Goal: Navigation & Orientation: Find specific page/section

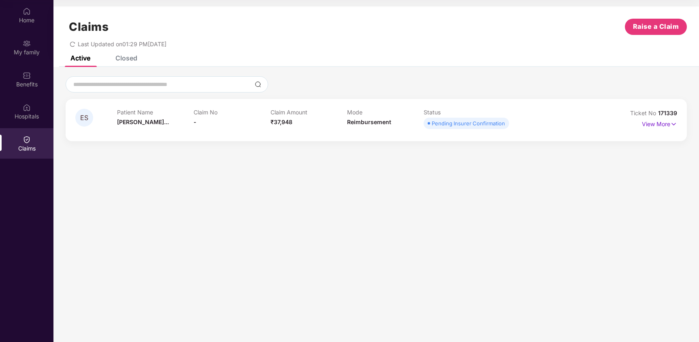
scroll to position [45, 0]
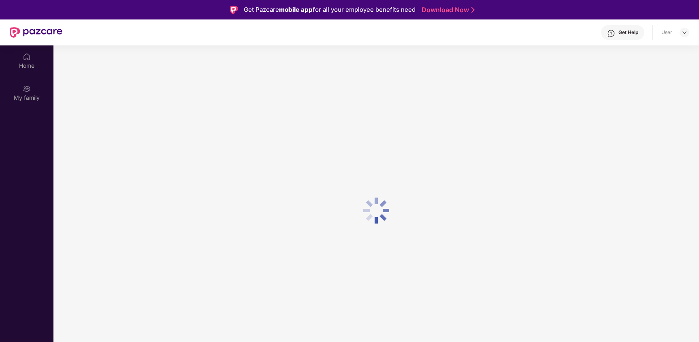
scroll to position [45, 0]
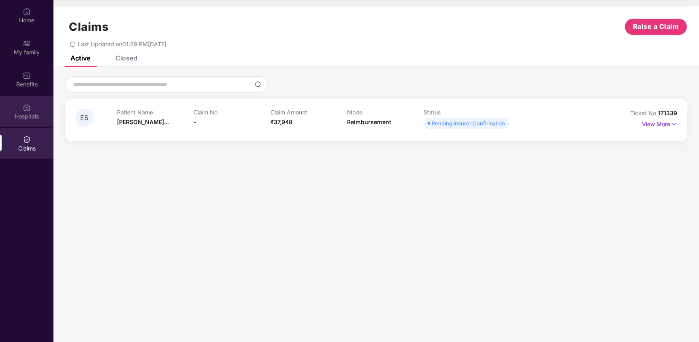
click at [22, 102] on div "Hospitals" at bounding box center [26, 111] width 53 height 30
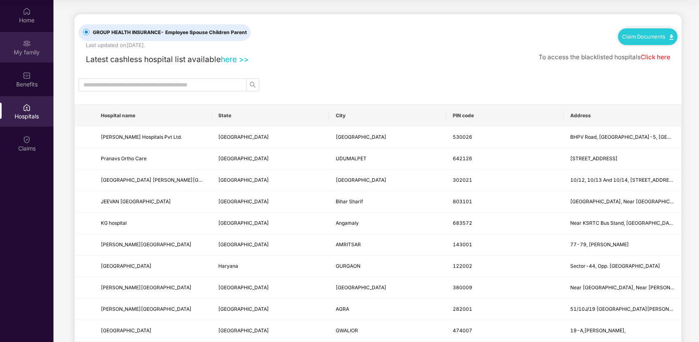
click at [21, 59] on div "My family" at bounding box center [26, 47] width 53 height 30
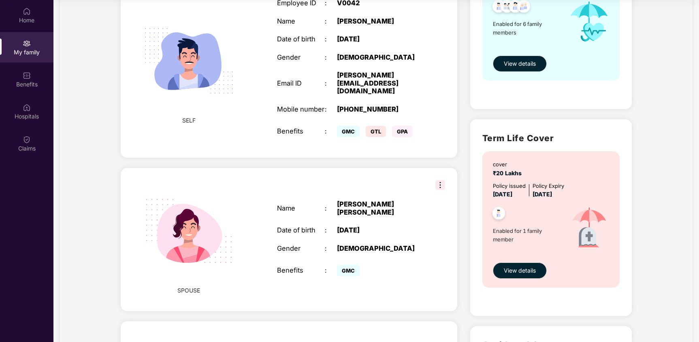
scroll to position [21, 0]
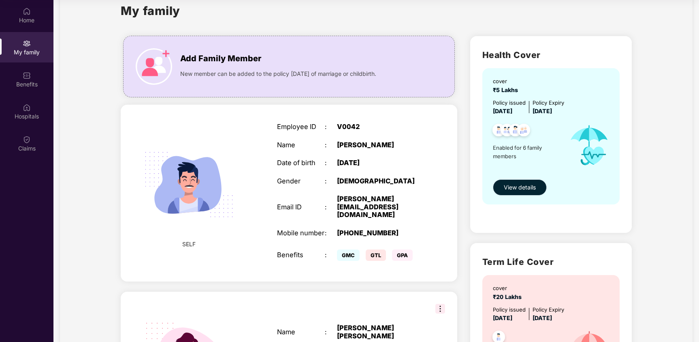
click at [517, 186] on span "View details" at bounding box center [520, 187] width 32 height 9
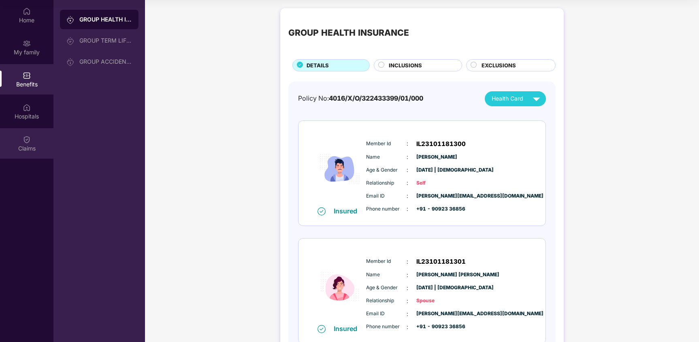
click at [26, 133] on div "Claims" at bounding box center [26, 143] width 53 height 30
